Goal: Task Accomplishment & Management: Manage account settings

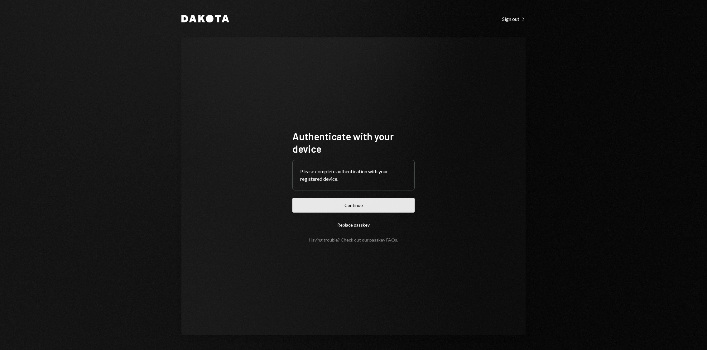
click at [361, 208] on button "Continue" at bounding box center [353, 205] width 122 height 15
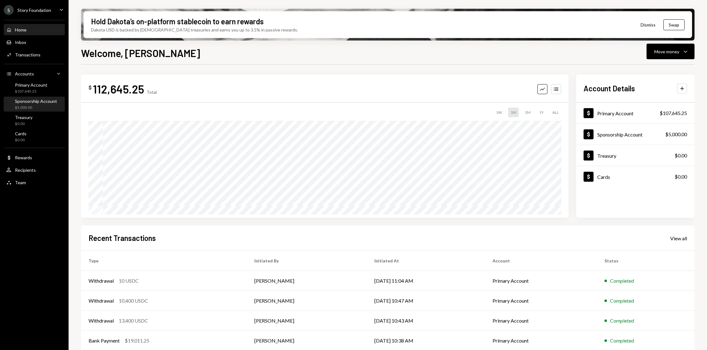
click at [46, 105] on div "$5,000.00" at bounding box center [36, 107] width 42 height 5
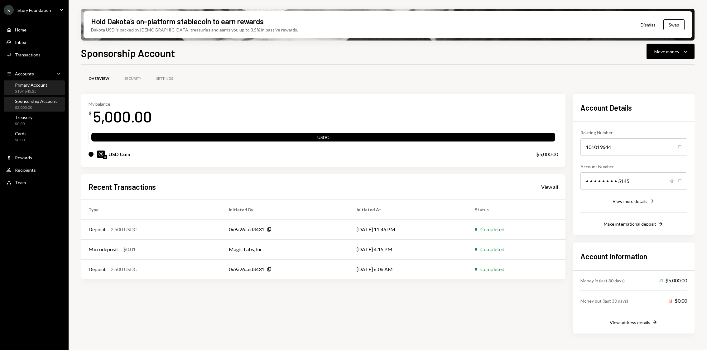
click at [42, 87] on div "Primary Account" at bounding box center [31, 84] width 32 height 5
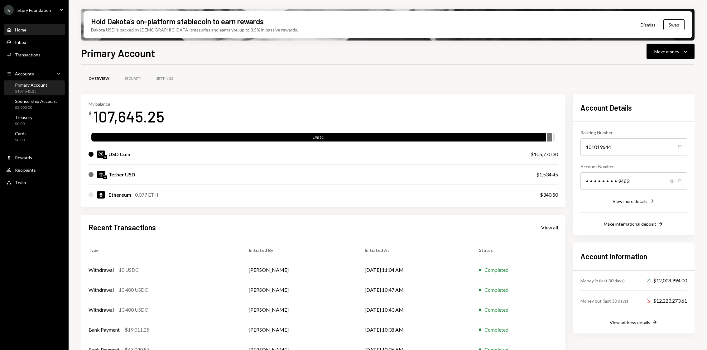
click at [51, 29] on div "Home Home" at bounding box center [34, 30] width 56 height 6
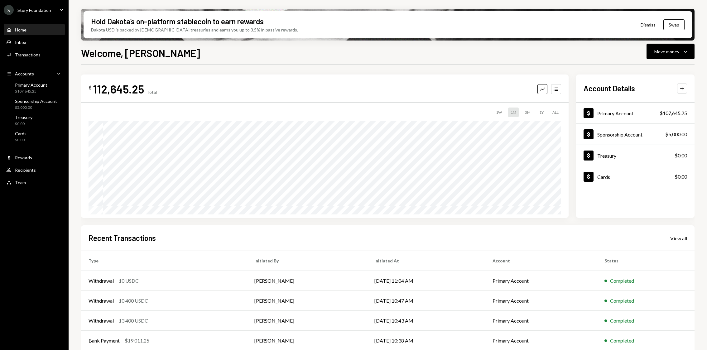
scroll to position [25, 0]
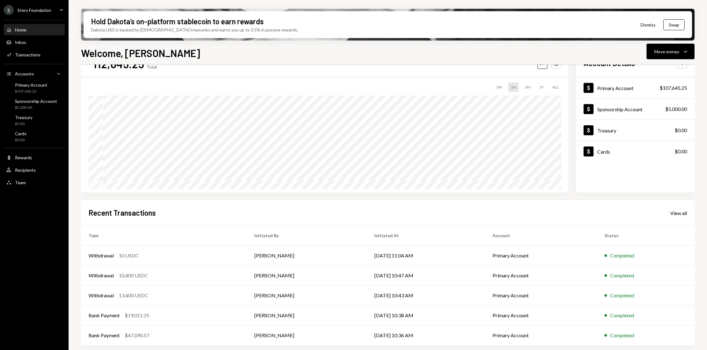
click at [36, 7] on div "Story Foundation" at bounding box center [34, 9] width 34 height 5
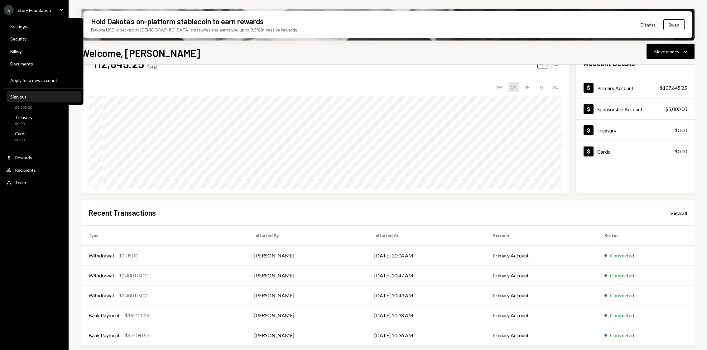
click at [47, 94] on button "Sign out" at bounding box center [44, 96] width 74 height 11
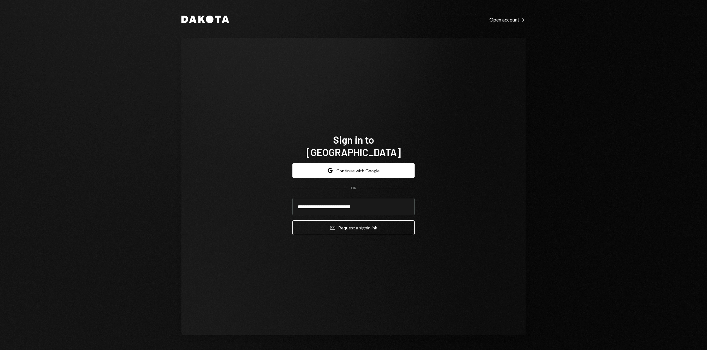
type input "**********"
click at [292, 220] on button "Email Request a sign in link" at bounding box center [353, 227] width 122 height 15
